Goal: Information Seeking & Learning: Check status

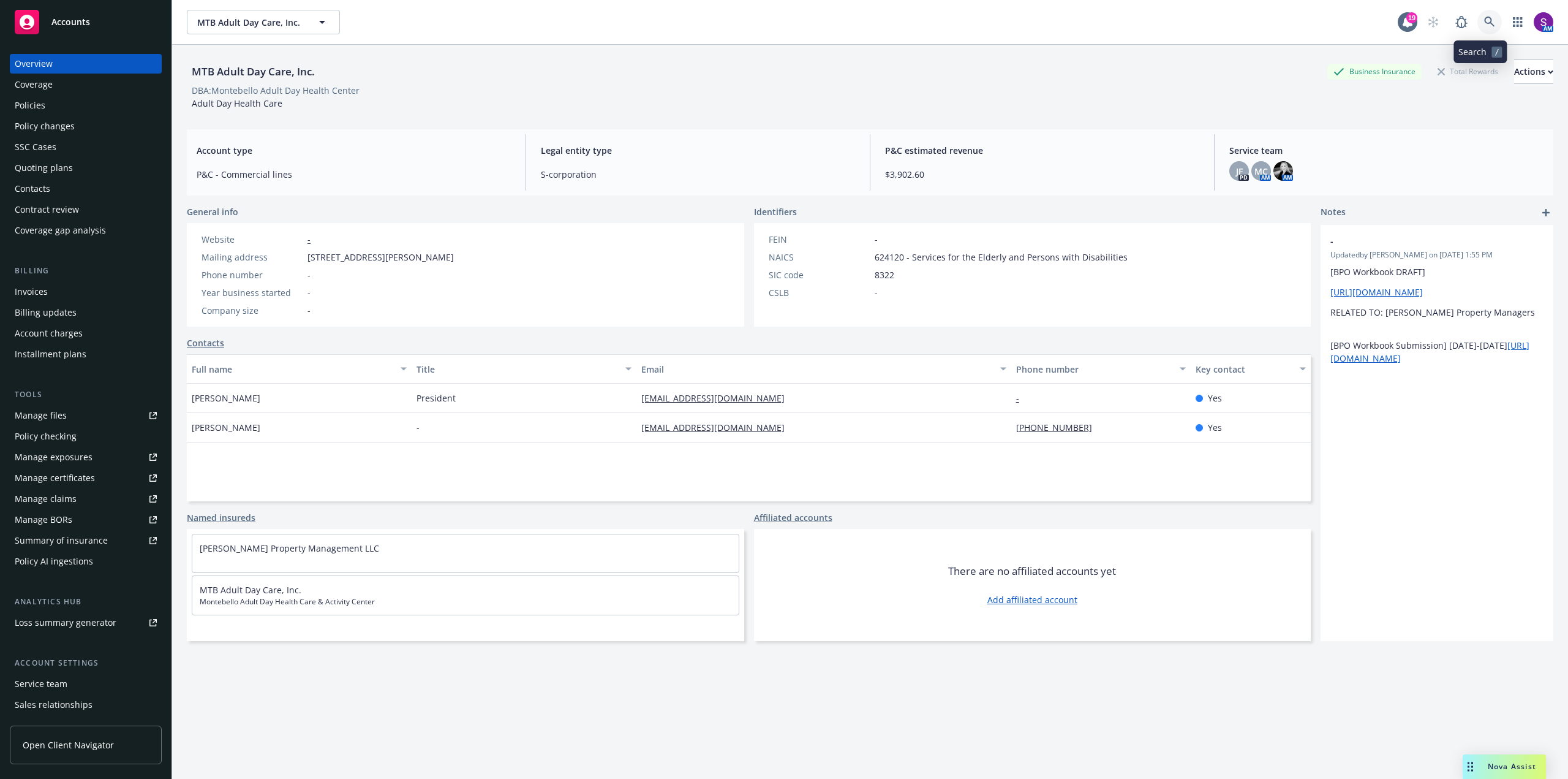
click at [1486, 18] on icon at bounding box center [1490, 22] width 11 height 11
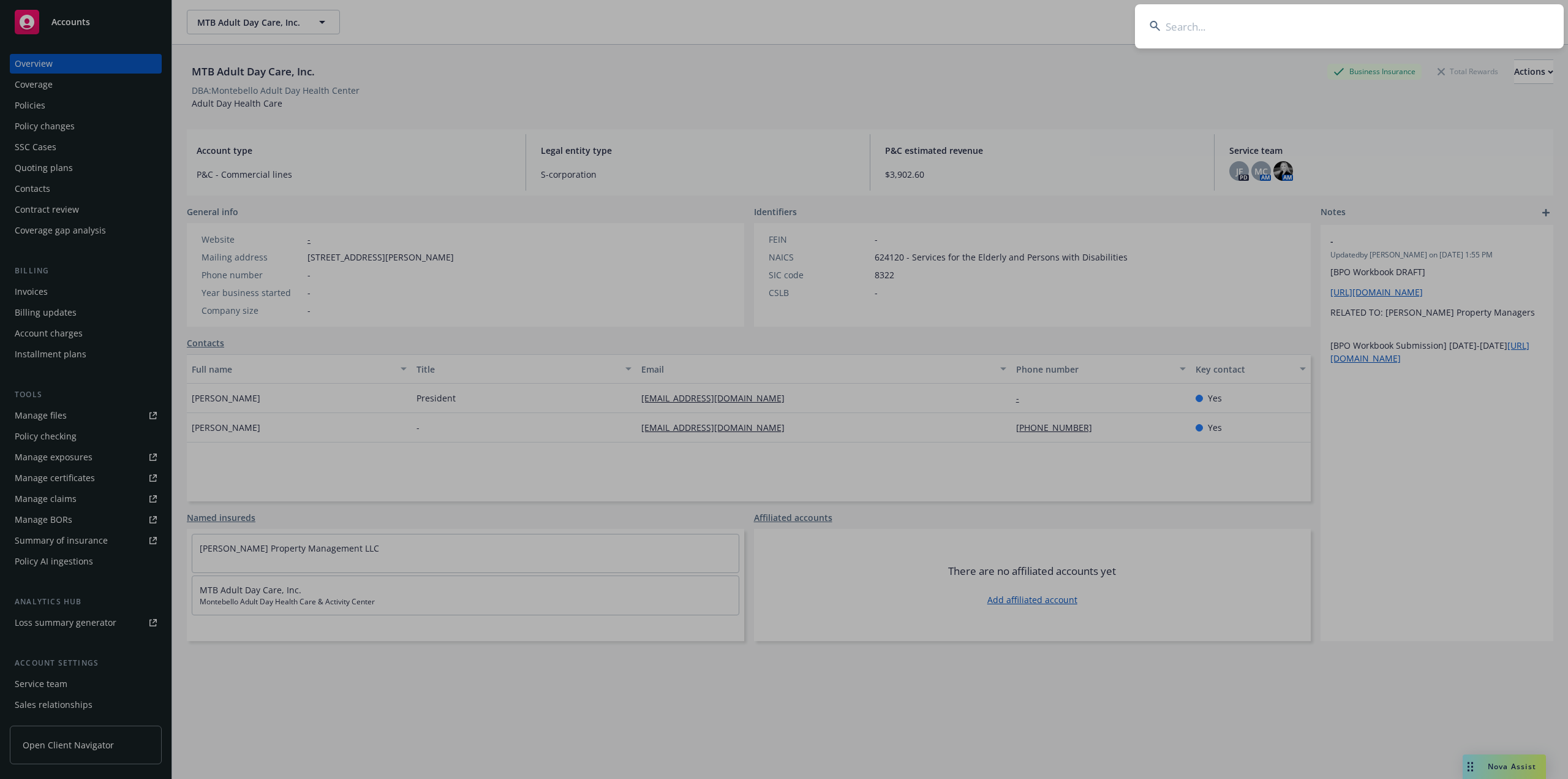
click at [1324, 38] on input at bounding box center [1350, 27] width 429 height 44
type input "[PERSON_NAME]"
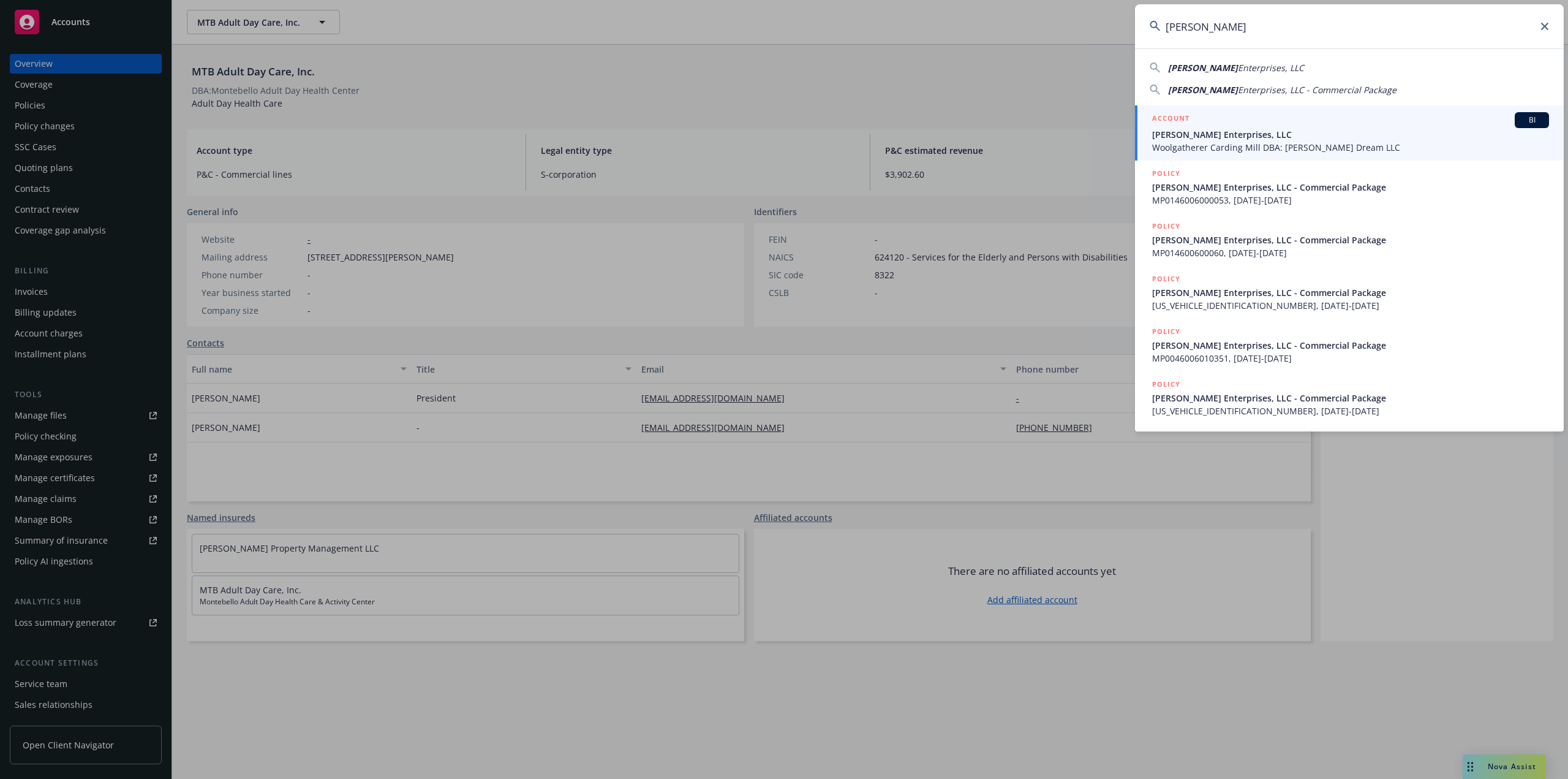
click at [1333, 143] on span "Woolgatherer Carding Mill DBA: [PERSON_NAME] Dream LLC" at bounding box center [1351, 148] width 397 height 13
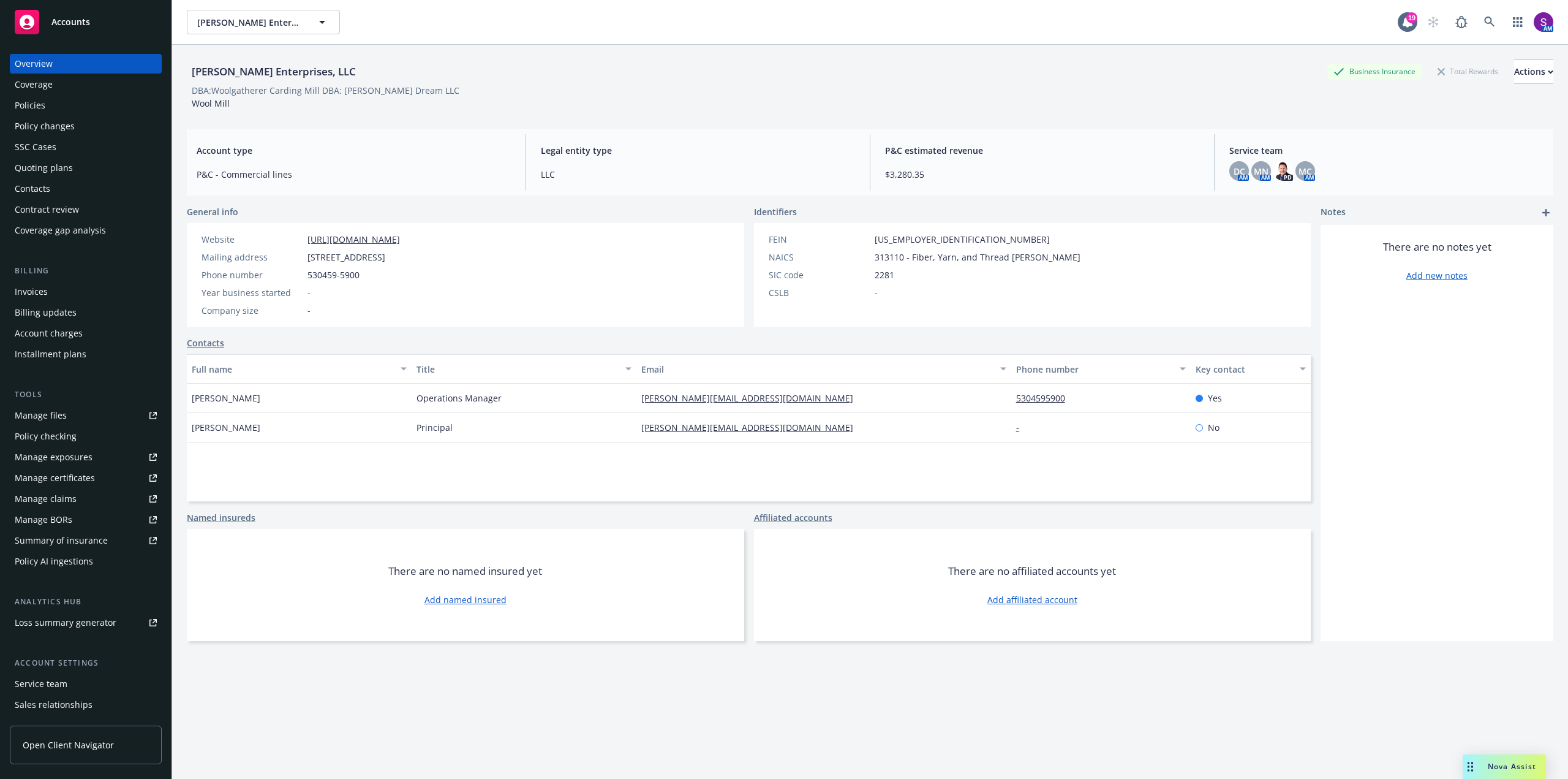
click at [88, 106] on div "Policies" at bounding box center [85, 104] width 142 height 19
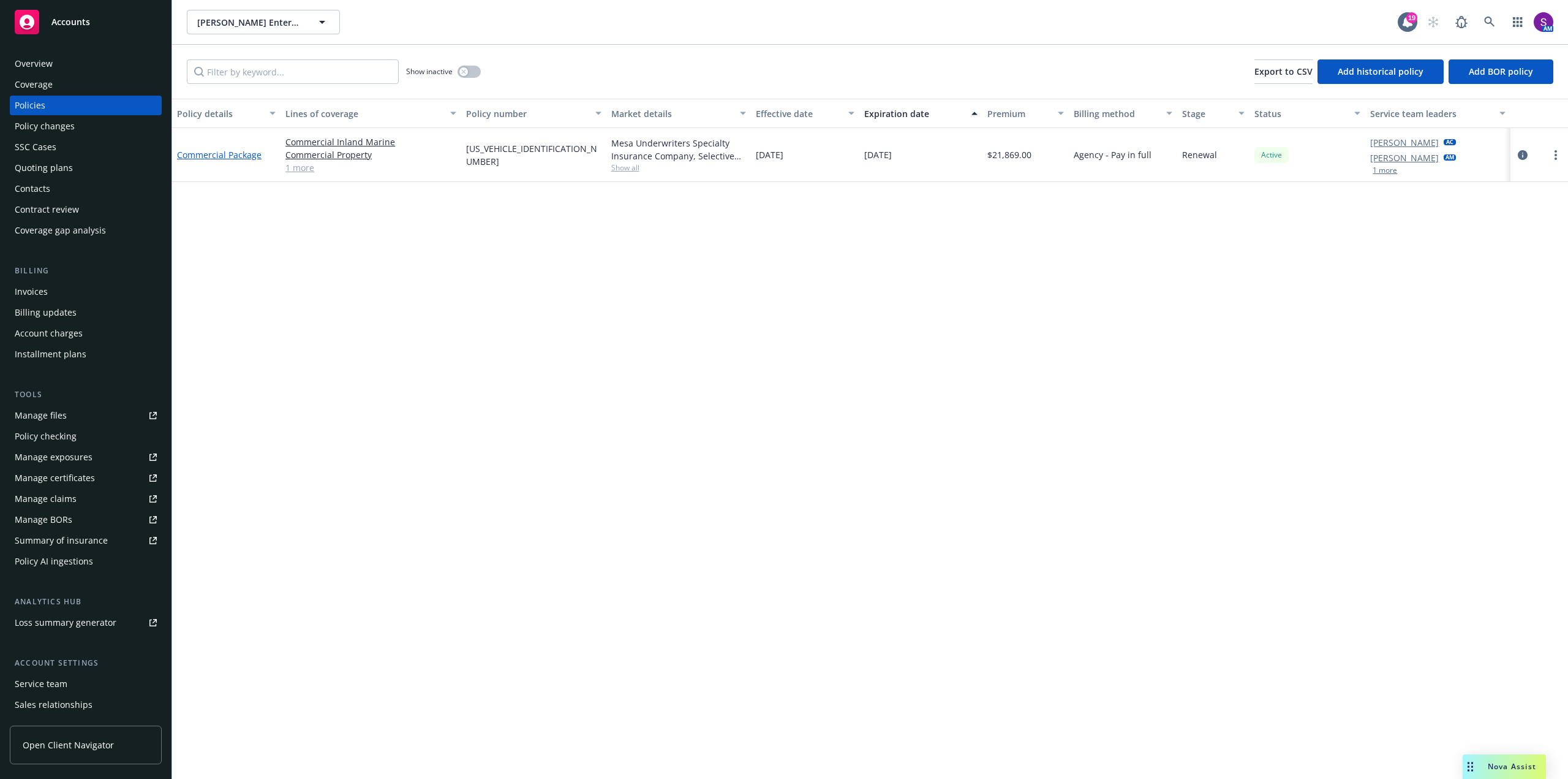
click at [239, 156] on link "Commercial Package" at bounding box center [219, 154] width 84 height 12
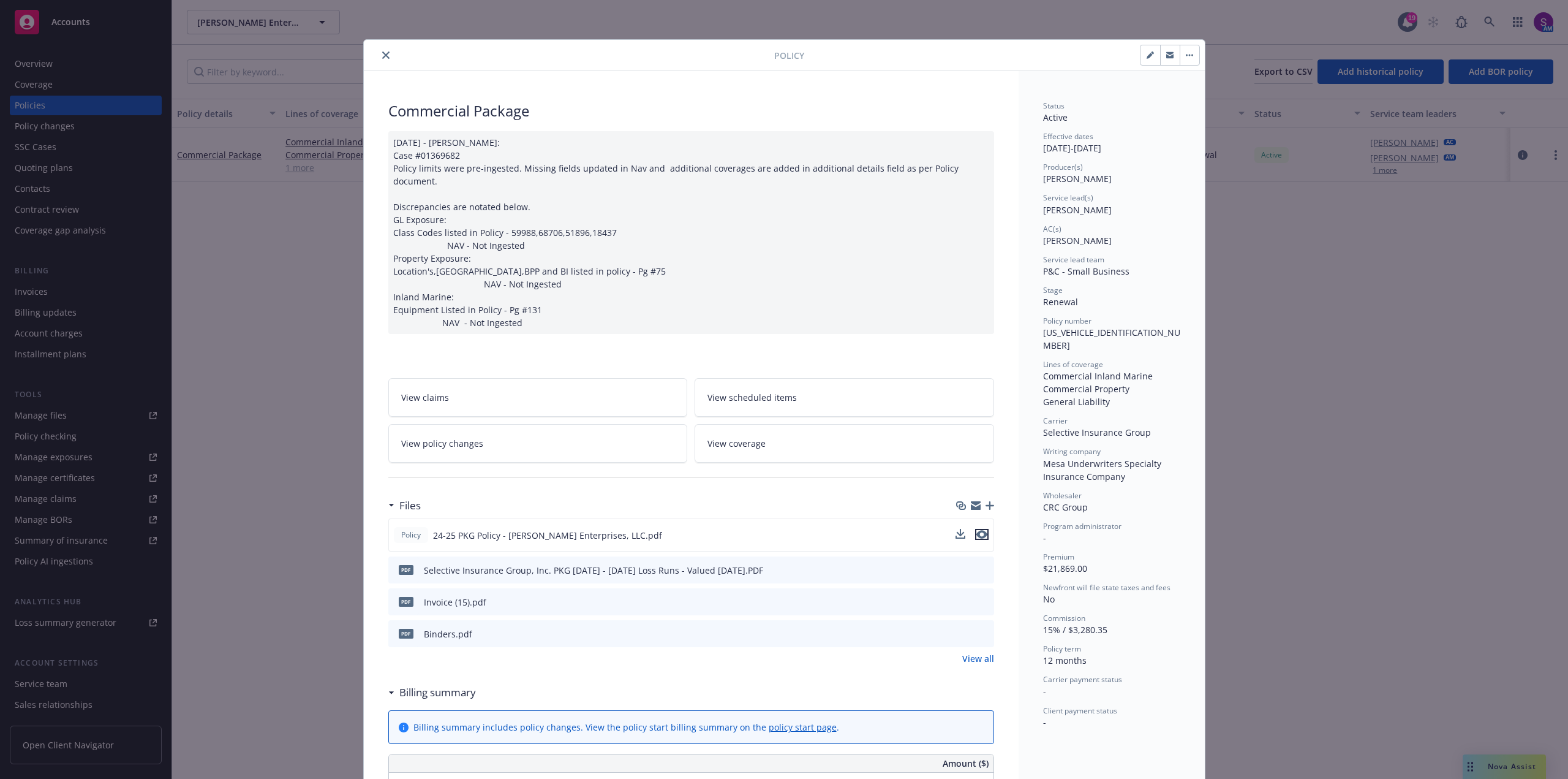
click at [977, 530] on icon "preview file" at bounding box center [982, 533] width 11 height 8
click at [378, 56] on button "close" at bounding box center [386, 55] width 15 height 15
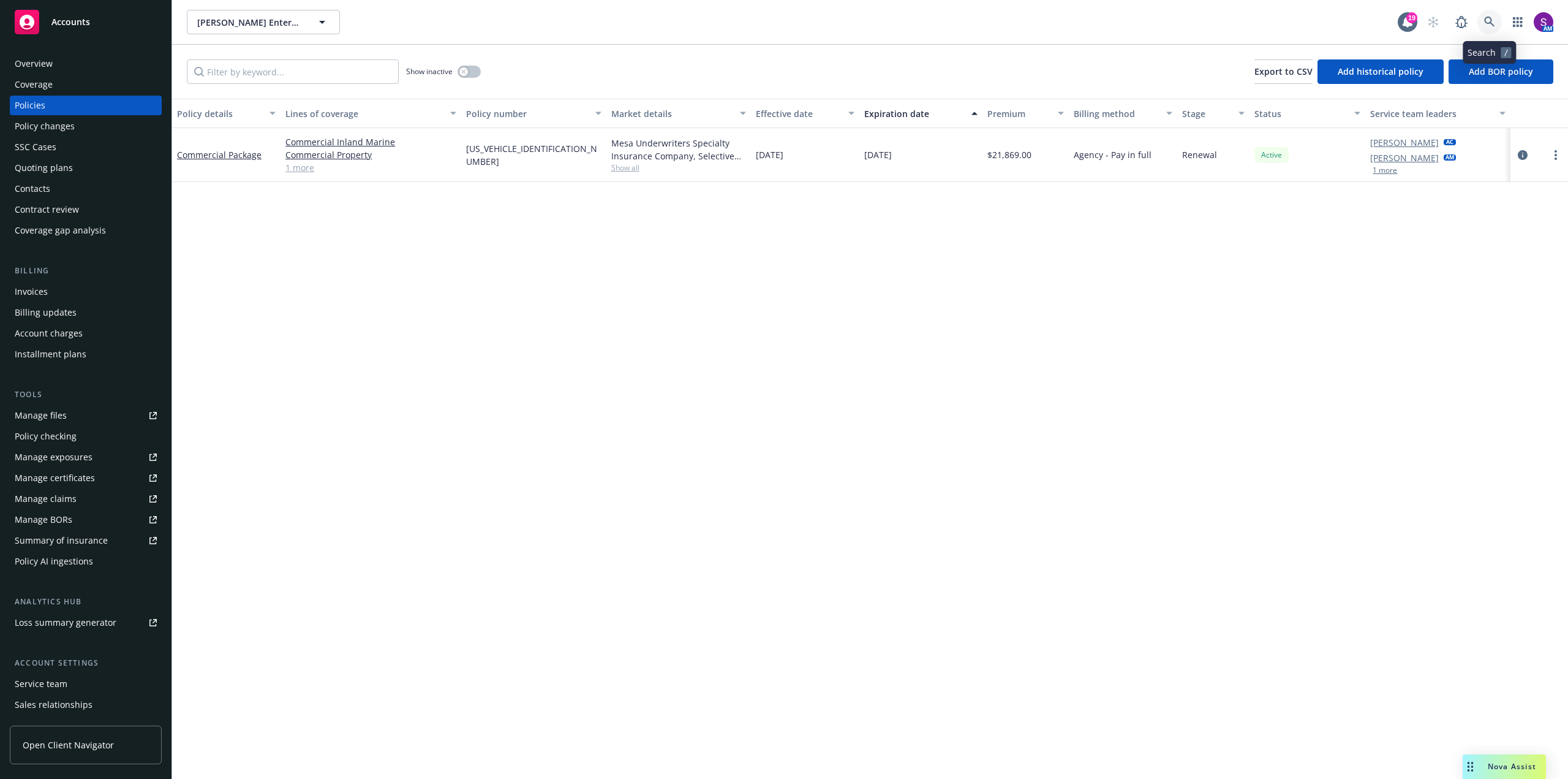
click at [1487, 18] on icon at bounding box center [1490, 22] width 11 height 11
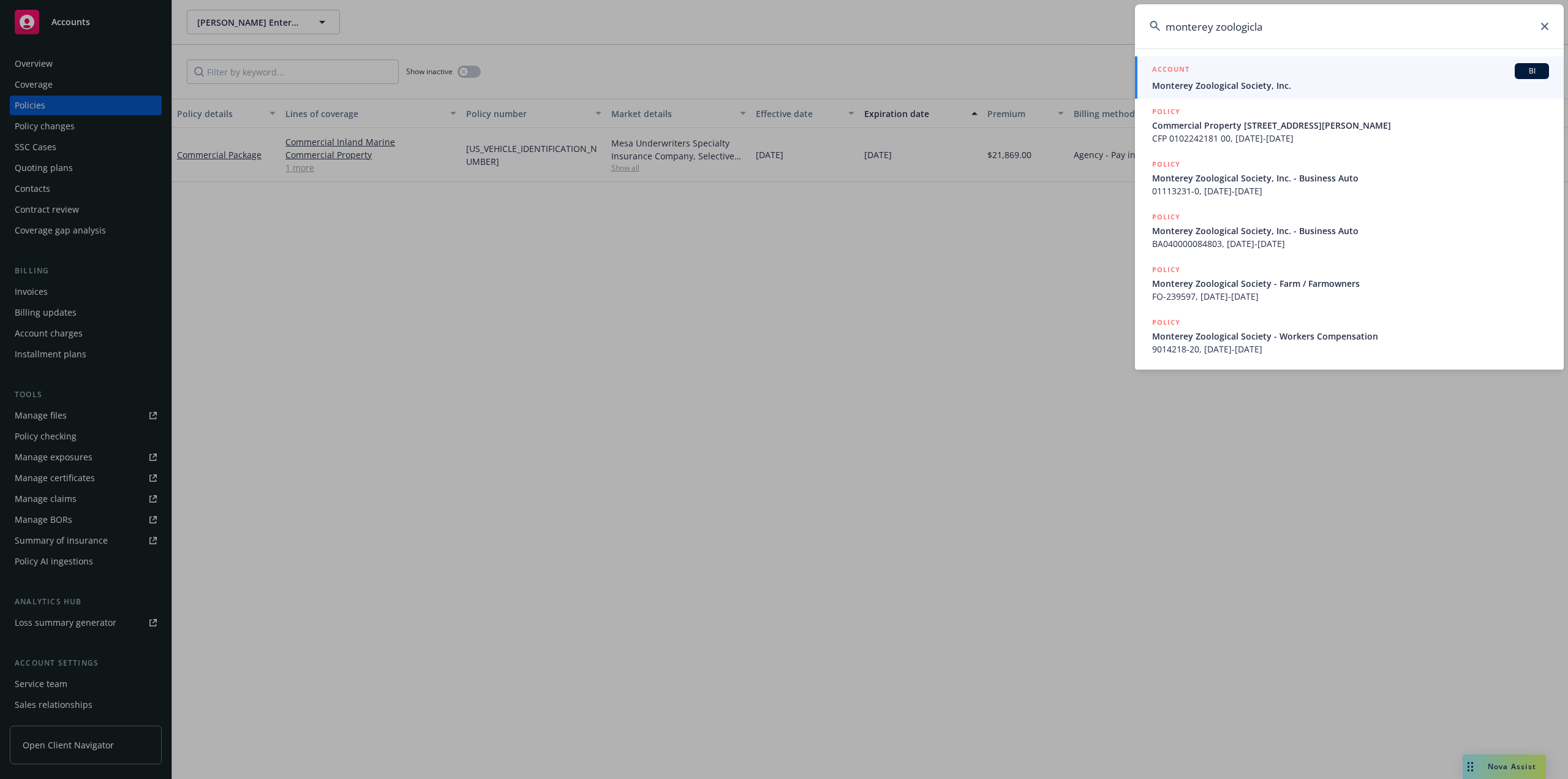
type input "monterey zoologicla"
click at [1207, 92] on link "ACCOUNT BI Monterey Zoological Society, Inc." at bounding box center [1350, 78] width 429 height 42
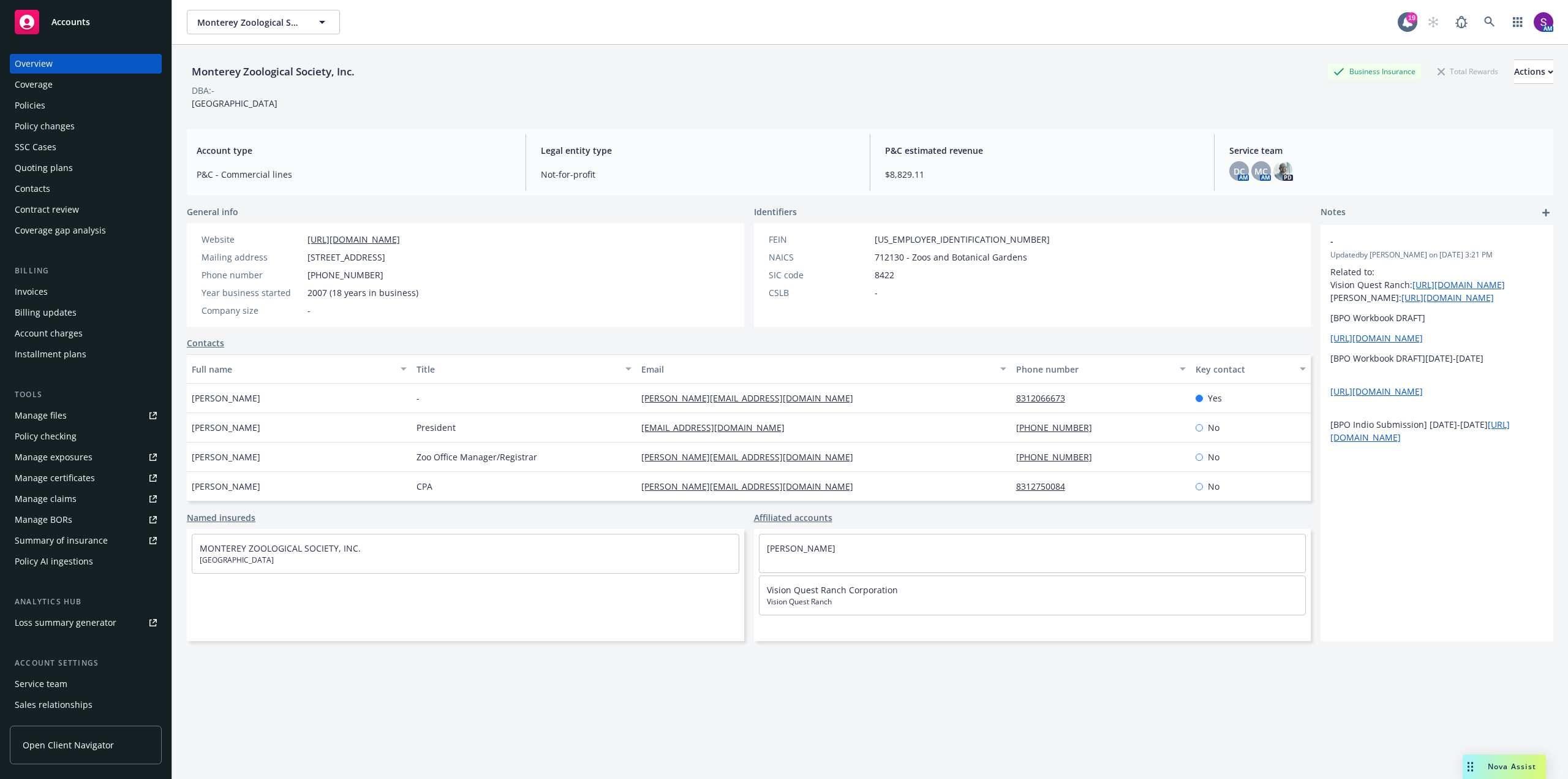
click at [81, 104] on div "Policies" at bounding box center [85, 104] width 142 height 19
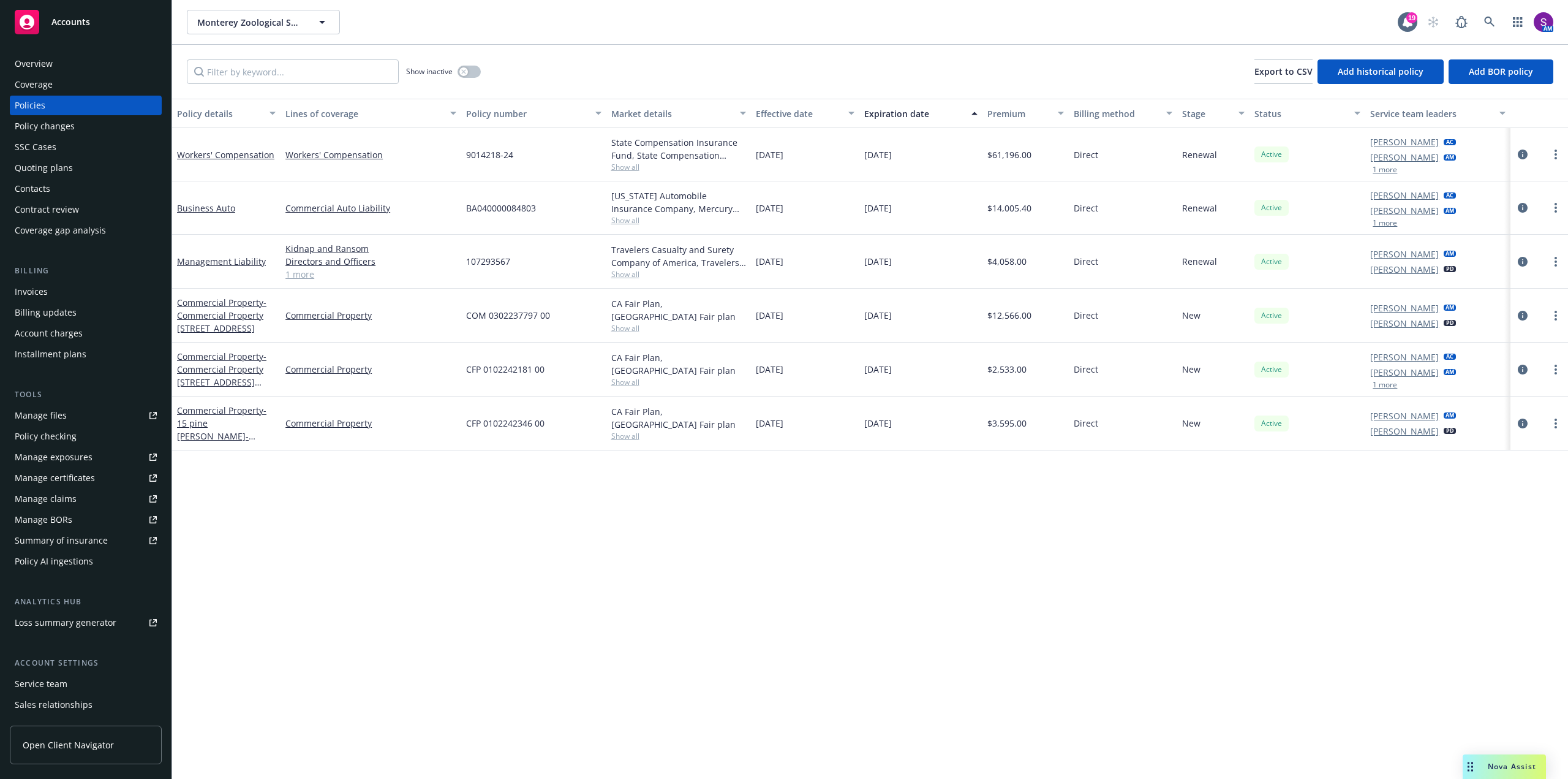
click at [1504, 770] on span "Nova Assist" at bounding box center [1512, 765] width 49 height 10
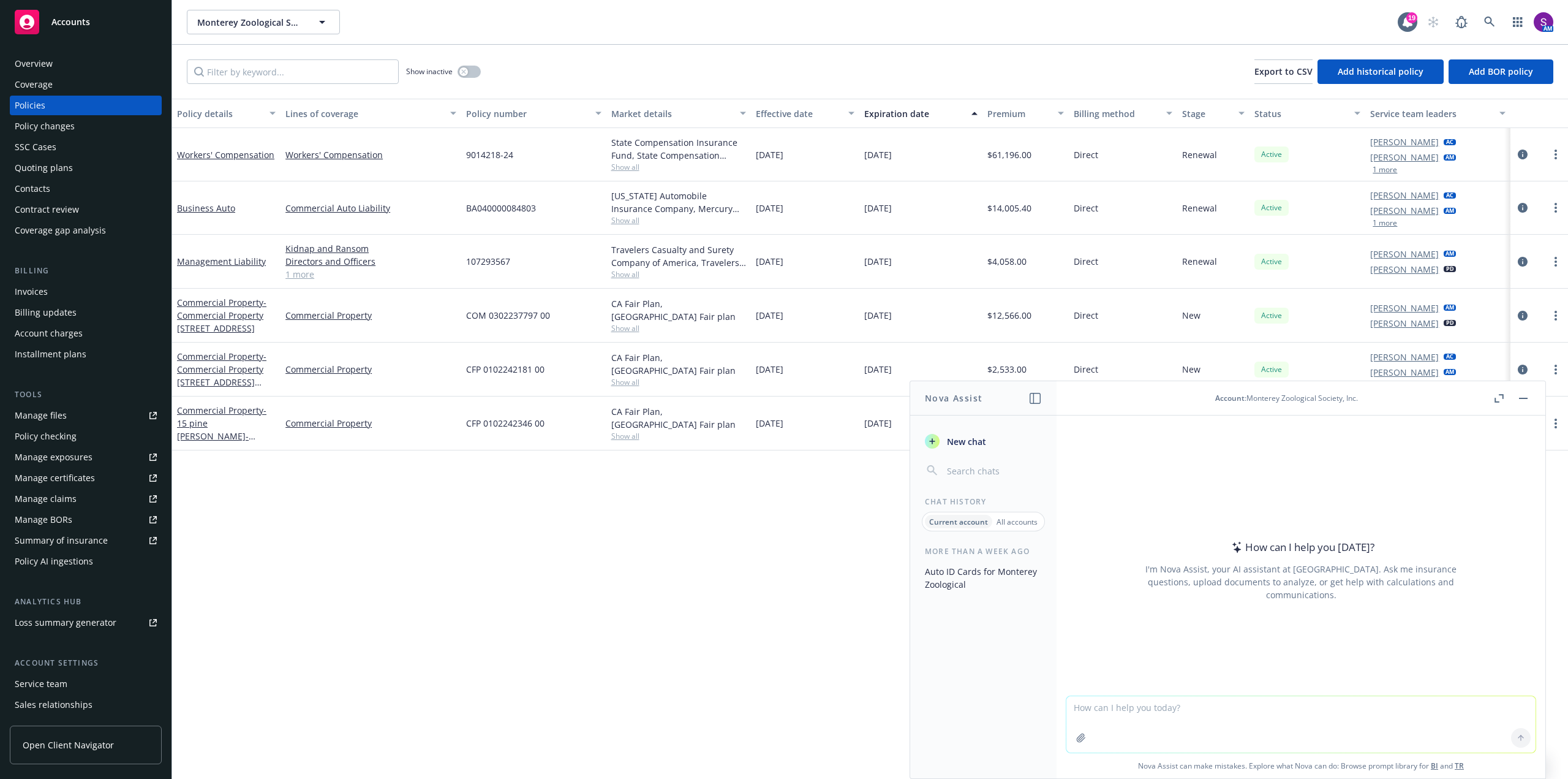
click at [1208, 709] on textarea at bounding box center [1301, 724] width 469 height 57
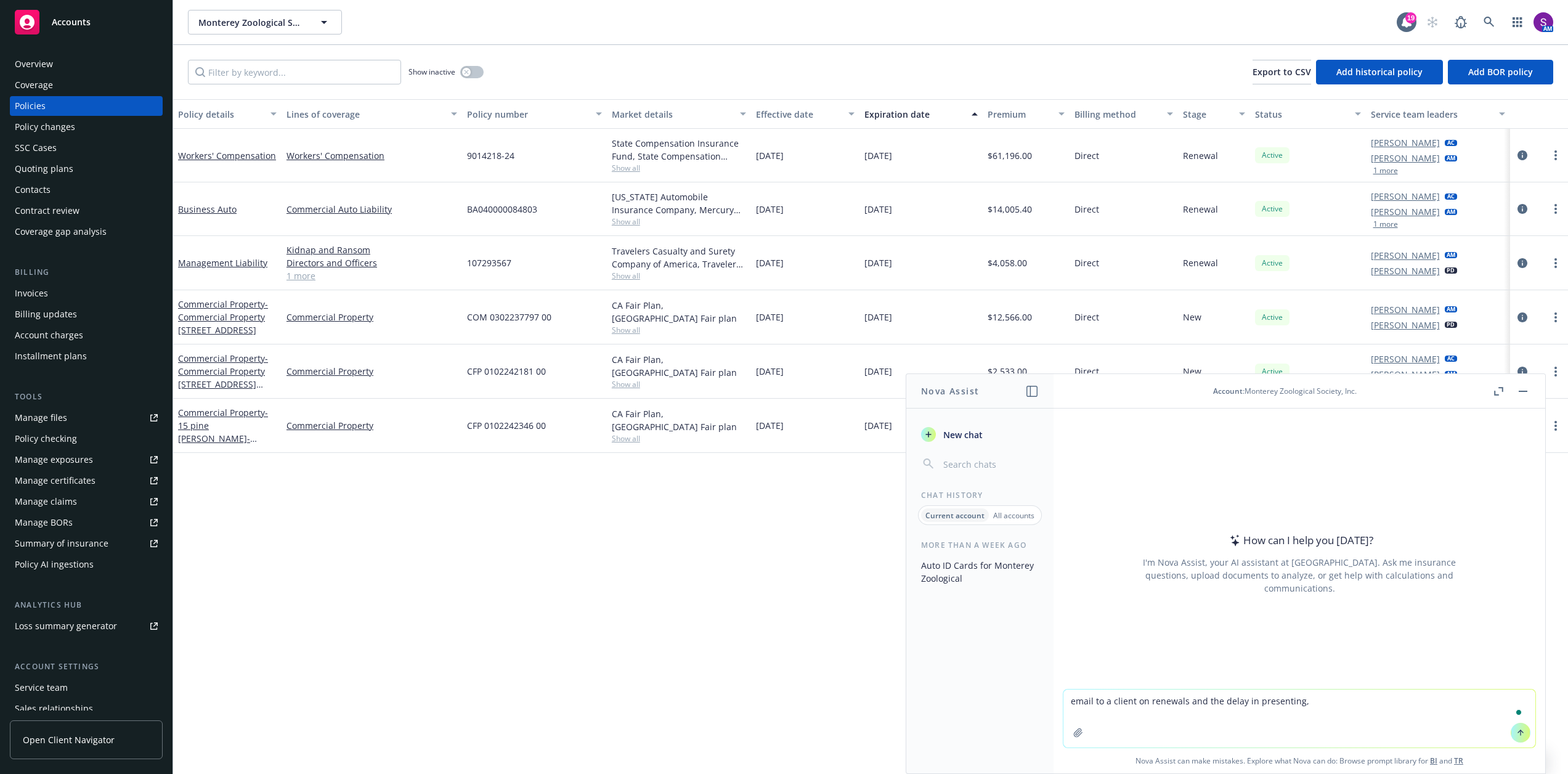
paste textarea "Hi [PERSON_NAME], Thank you for your email we were waiting on the workers compe…"
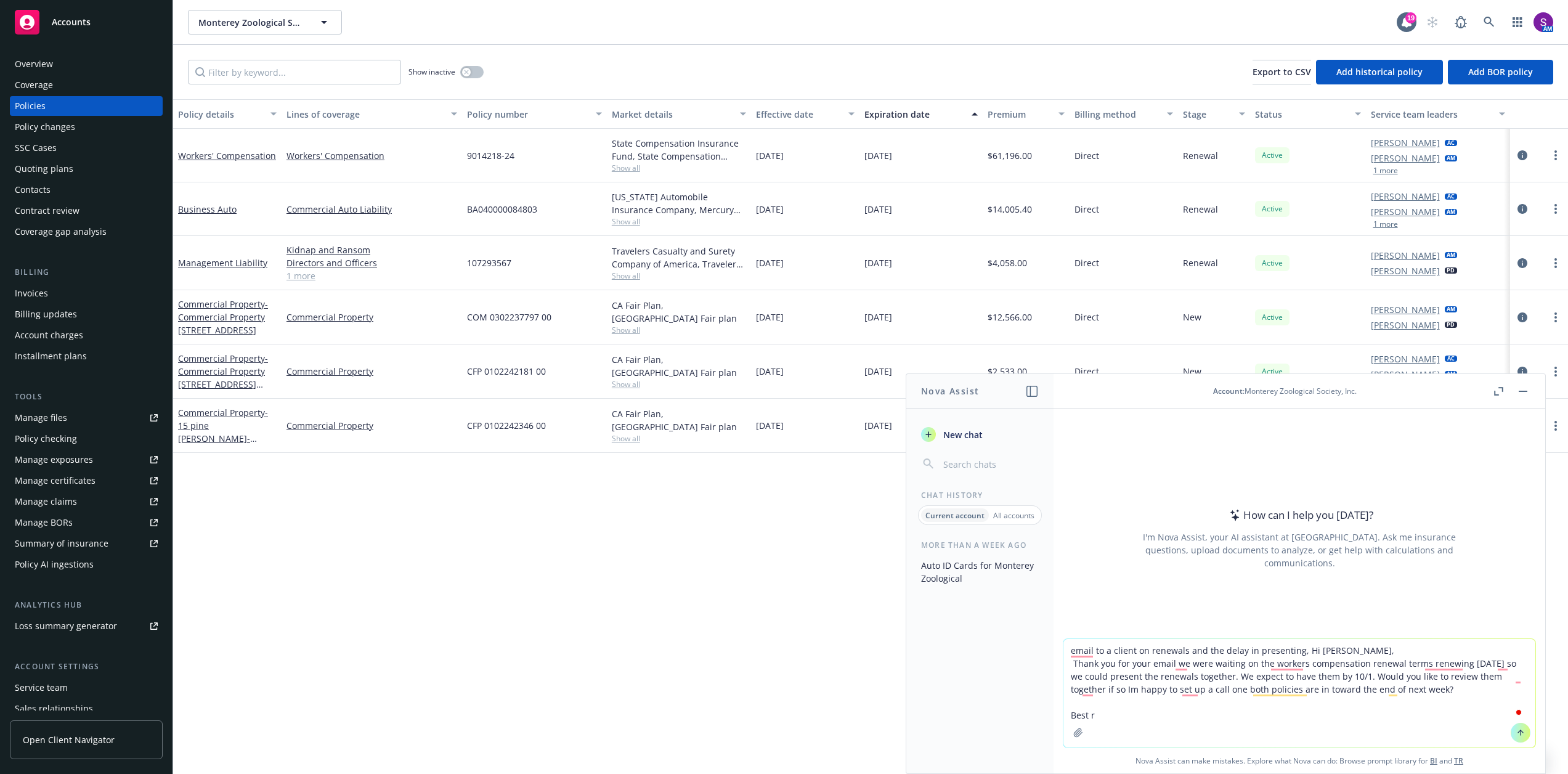
type textarea "email to a client on renewals and the delay in presenting, Hi [PERSON_NAME], Th…"
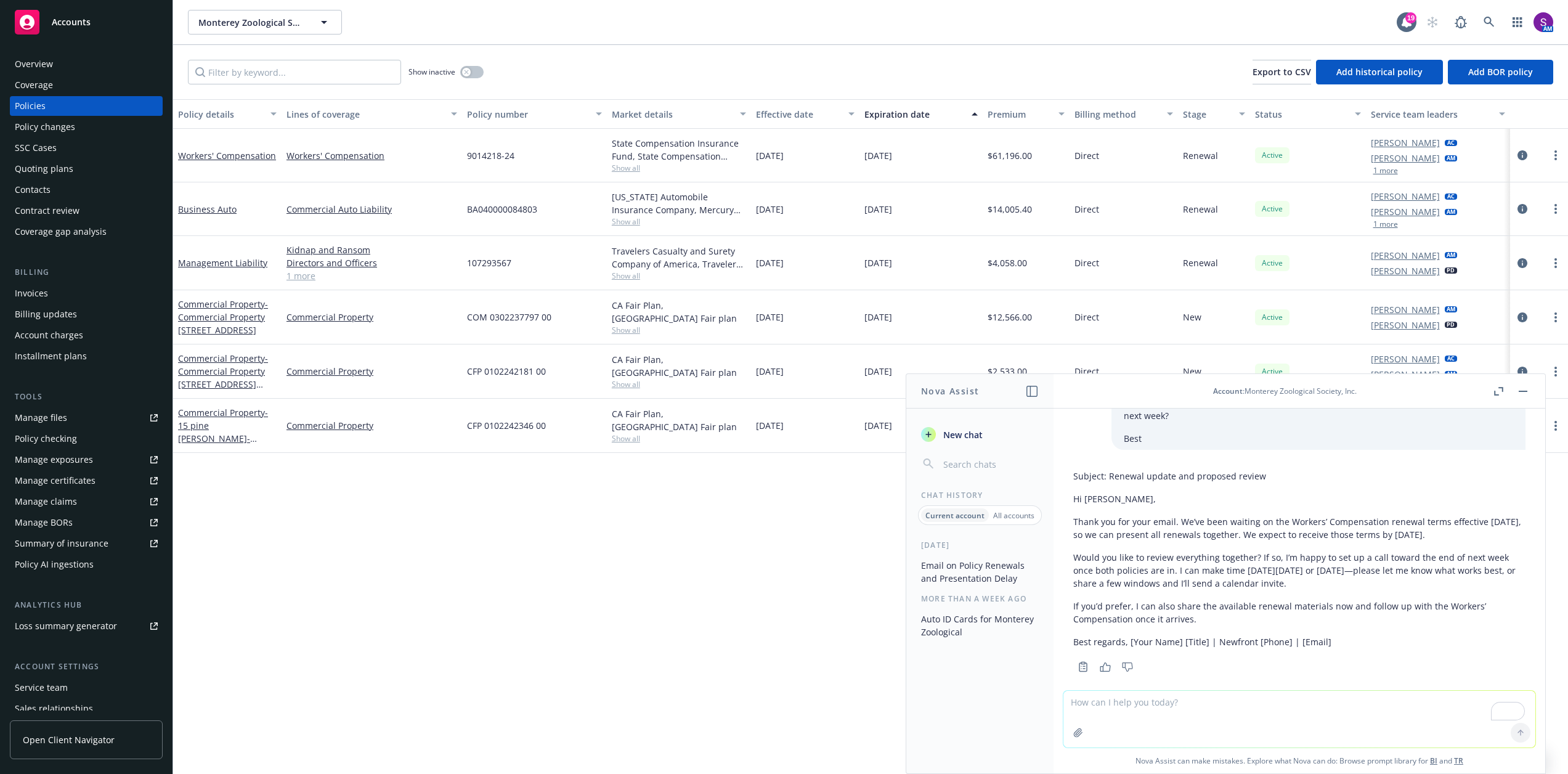
scroll to position [68, 0]
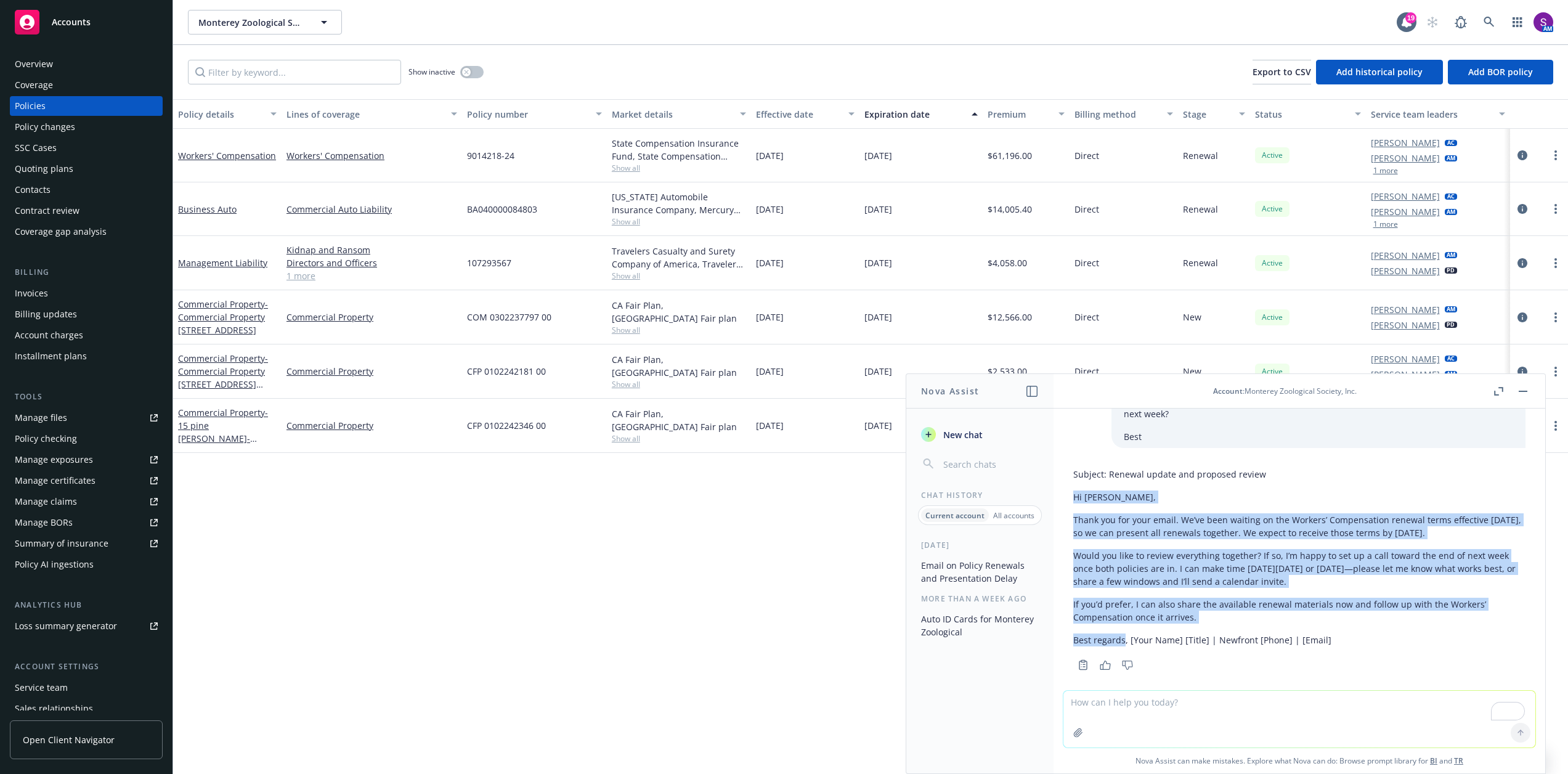
drag, startPoint x: 1125, startPoint y: 627, endPoint x: 1076, endPoint y: 482, distance: 153.1
click at [1076, 482] on div "Subject: Renewal update and proposed review Hi [PERSON_NAME], Thank you for you…" at bounding box center [1300, 557] width 453 height 189
copy div "Hi [PERSON_NAME], Thank you for your email. We’ve been waiting on the Workers’ …"
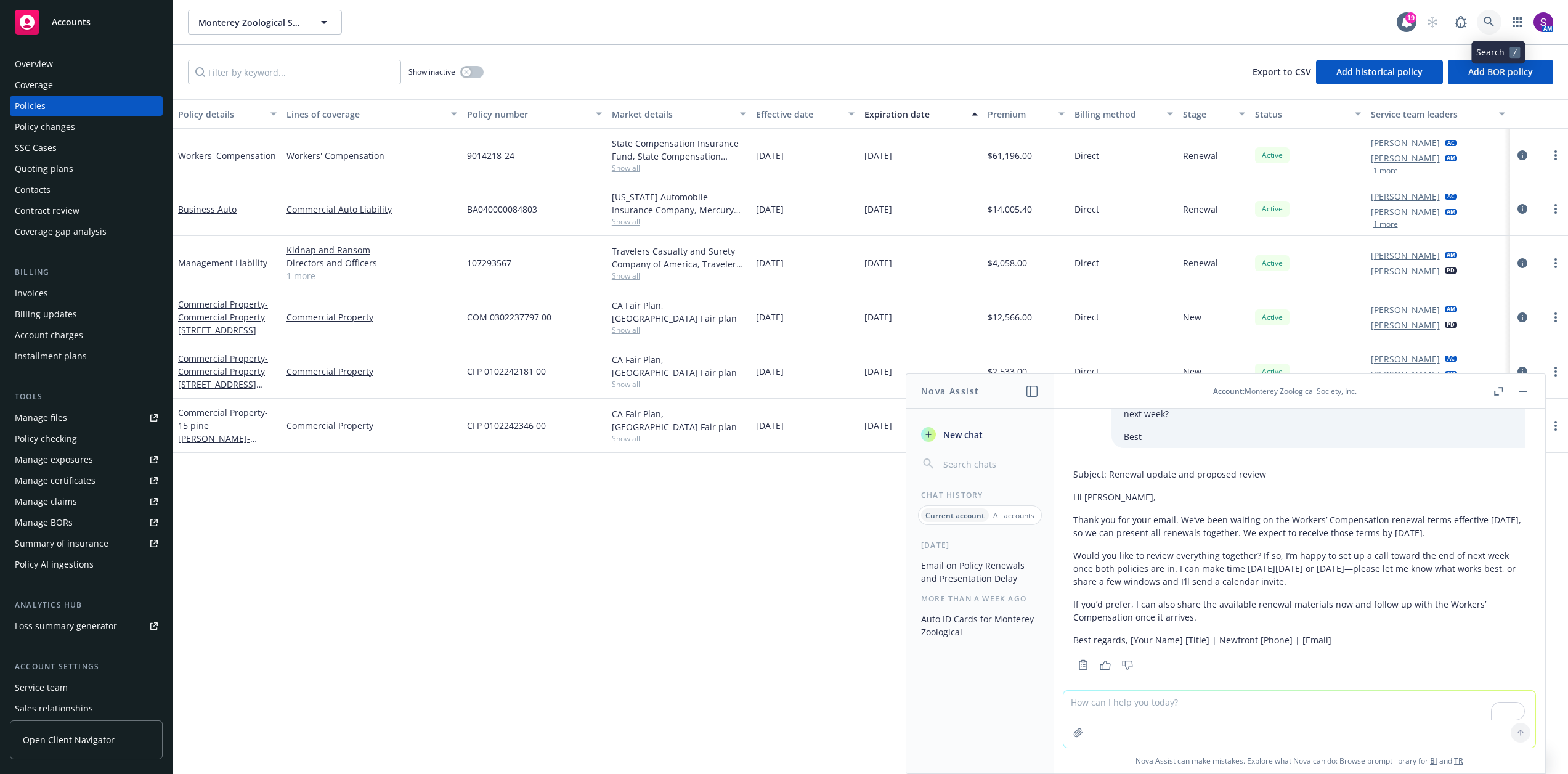
click at [1495, 27] on icon at bounding box center [1490, 22] width 11 height 11
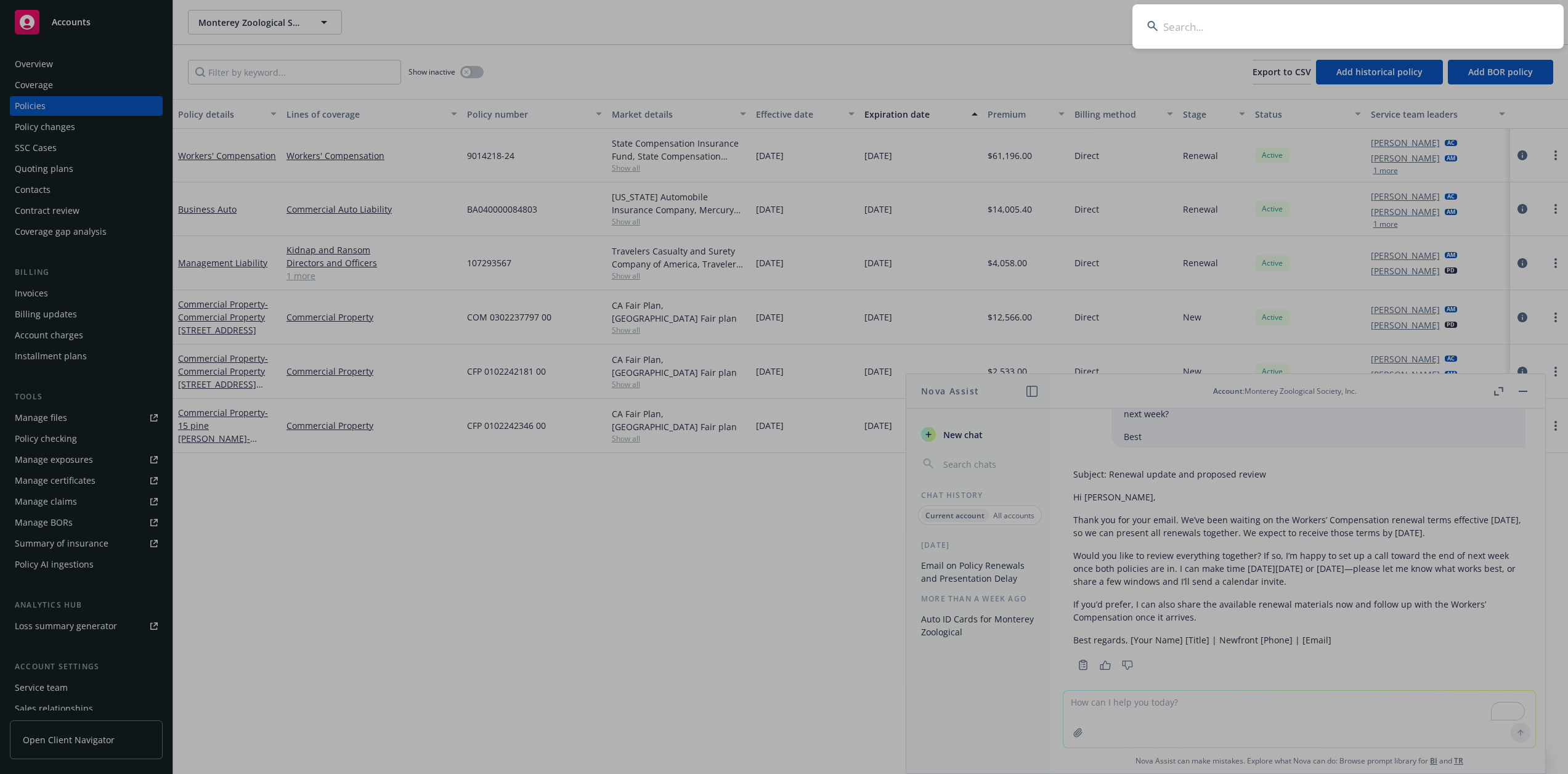
click at [1308, 25] on input at bounding box center [1349, 27] width 431 height 44
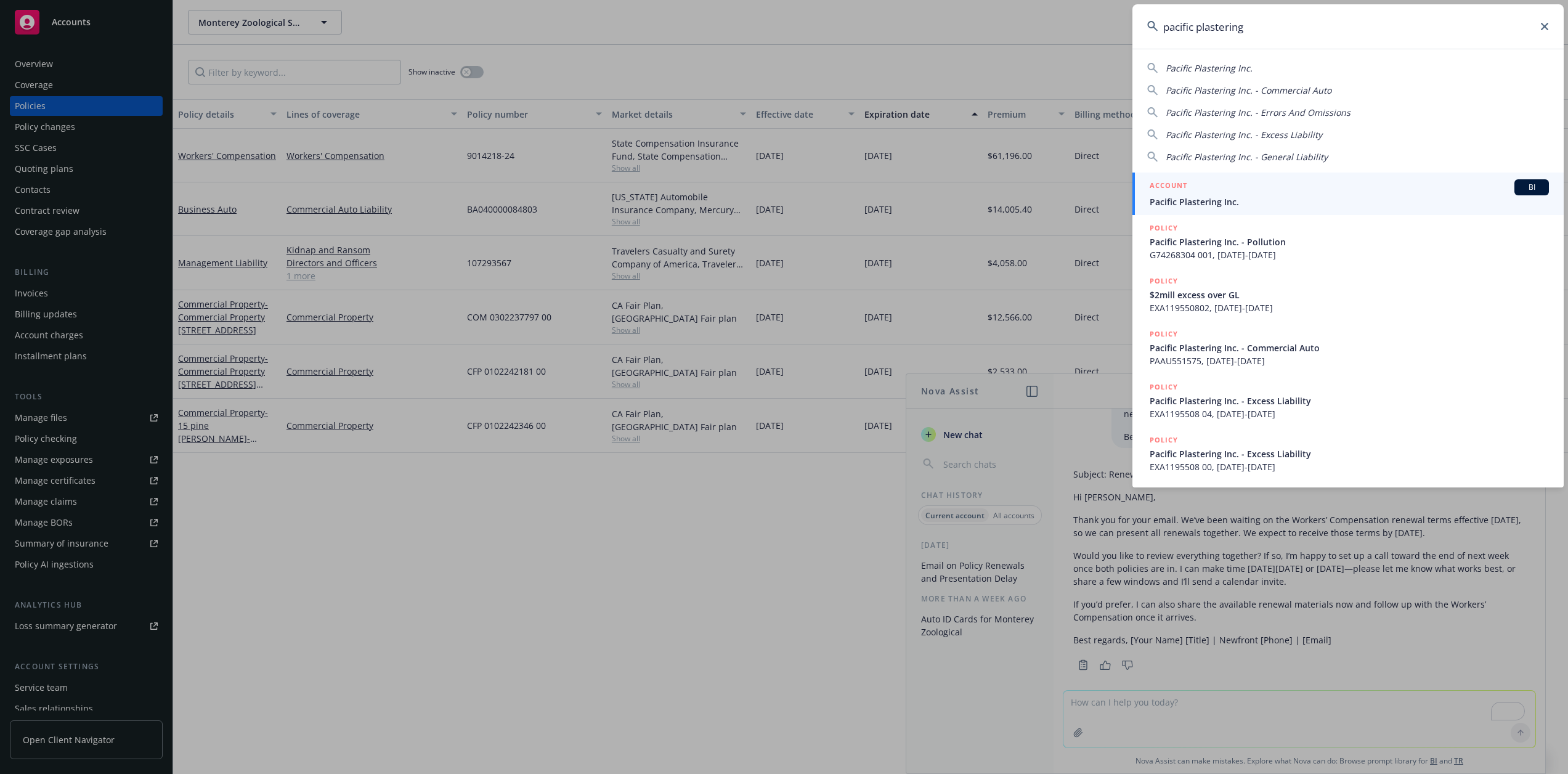
type input "pacific plastering"
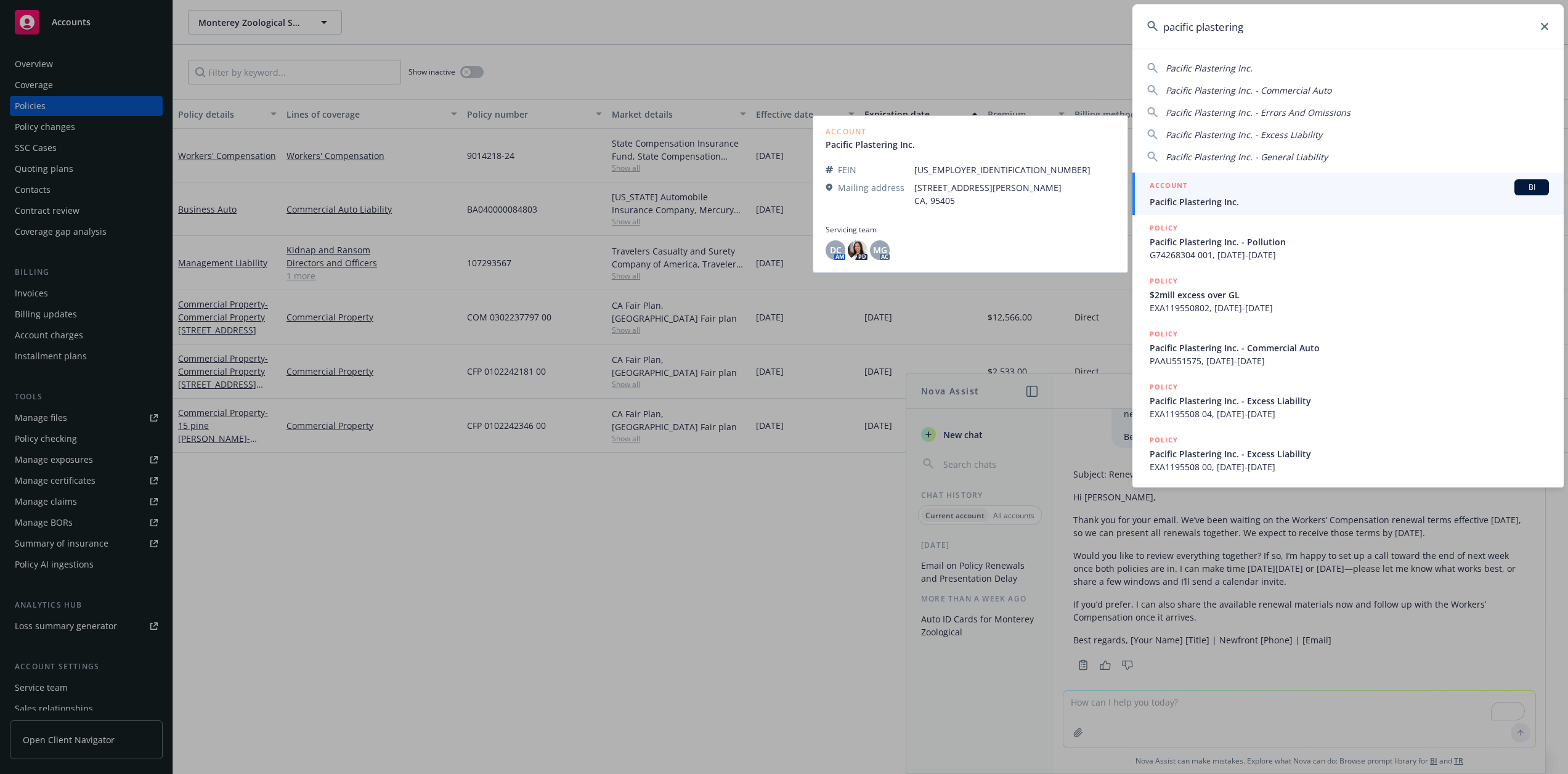
click at [1222, 200] on span "Pacific Plastering Inc." at bounding box center [1349, 202] width 399 height 13
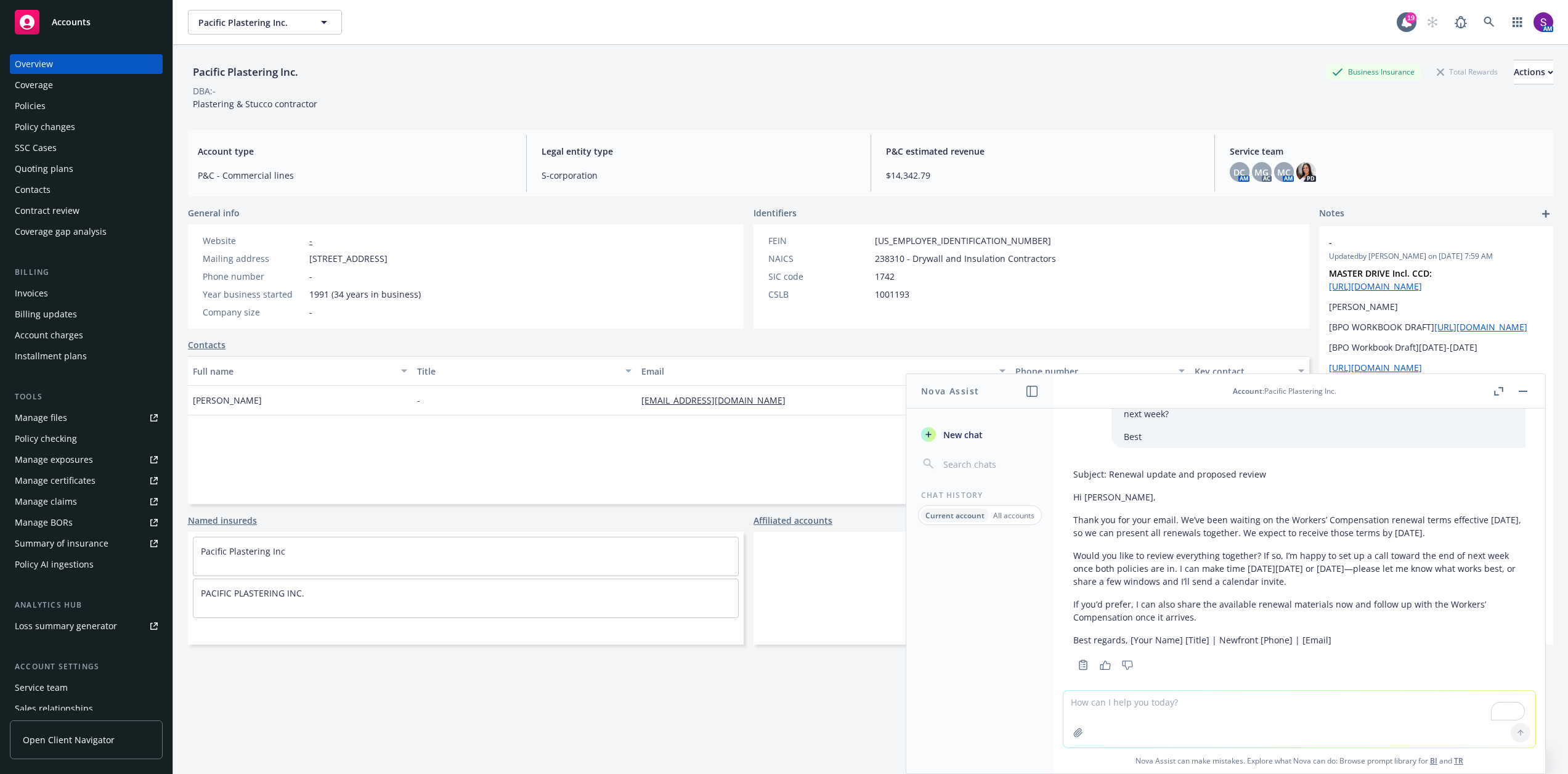
drag, startPoint x: 838, startPoint y: 463, endPoint x: 844, endPoint y: 462, distance: 6.1
click at [838, 463] on div "Full name Title Email Phone number Key contact [PERSON_NAME] - [EMAIL_ADDRESS][…" at bounding box center [749, 429] width 1122 height 147
click at [77, 98] on div "Policies" at bounding box center [86, 105] width 143 height 19
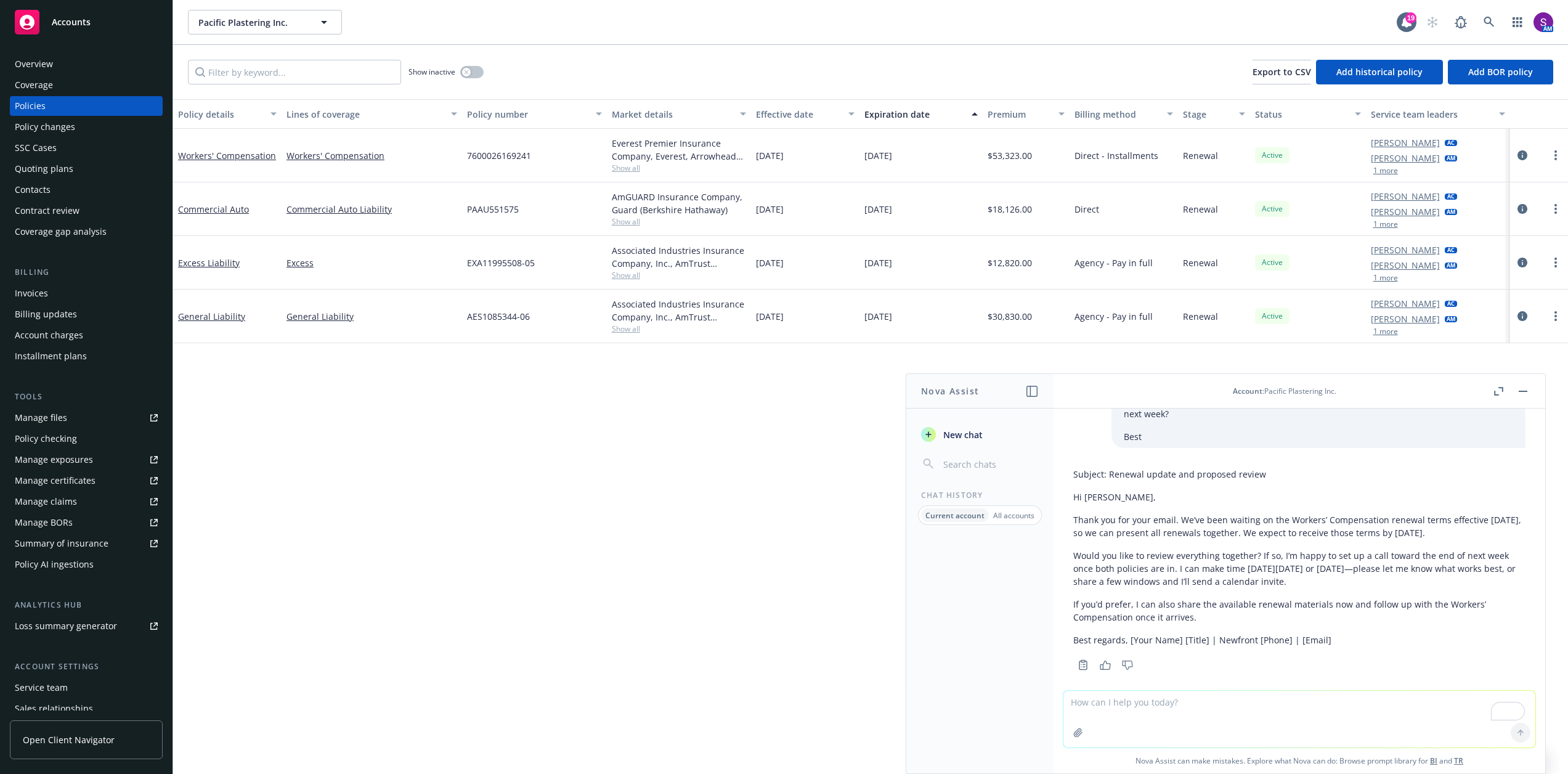
click at [858, 394] on div "Policy details Lines of coverage Policy number Market details Effective date Ex…" at bounding box center [871, 441] width 1396 height 684
click at [54, 169] on div "Quoting plans" at bounding box center [44, 168] width 59 height 19
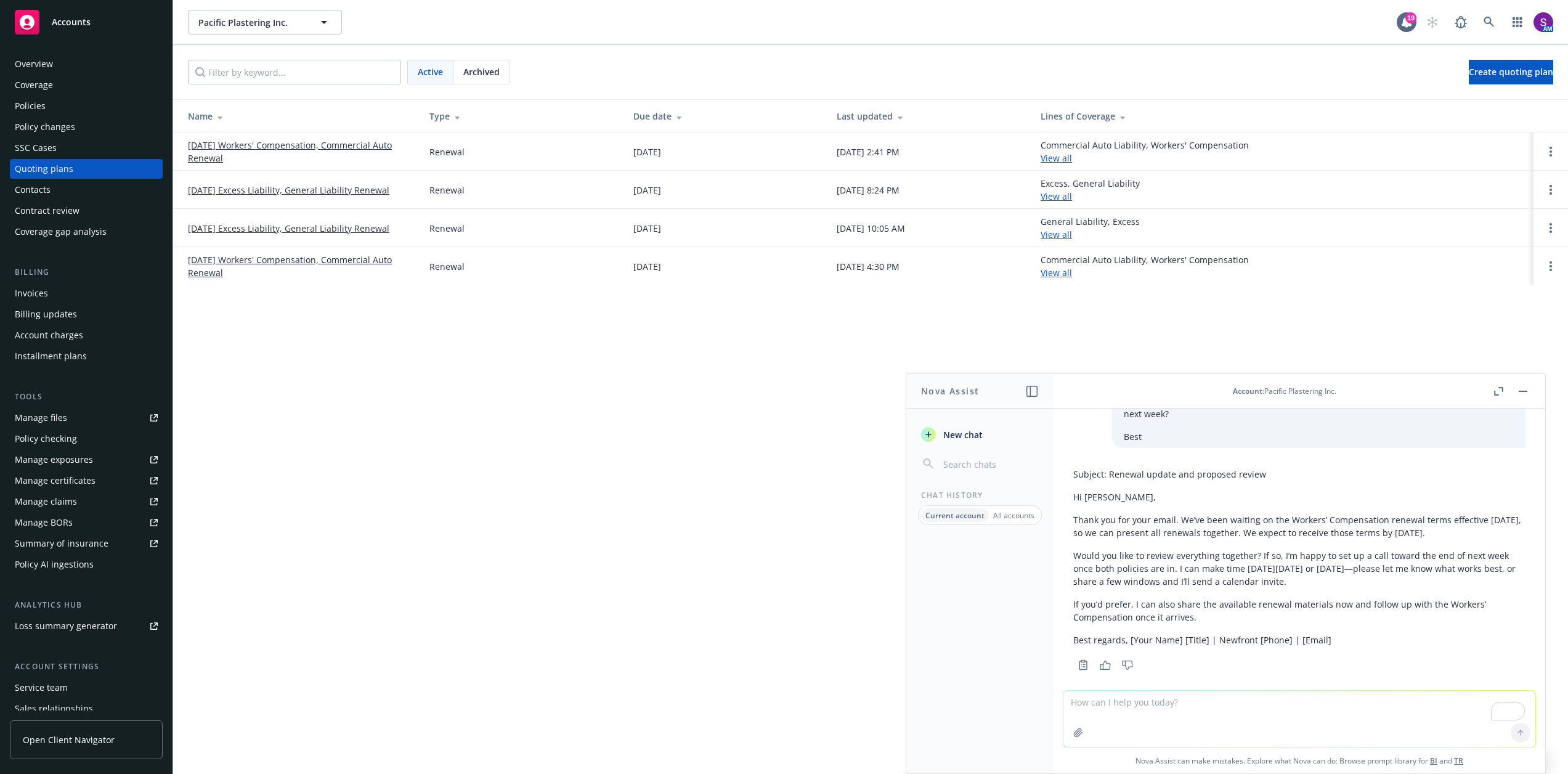
click at [274, 144] on link "[DATE] Workers' Compensation, Commercial Auto Renewal" at bounding box center [299, 151] width 222 height 26
